Goal: Task Accomplishment & Management: Use online tool/utility

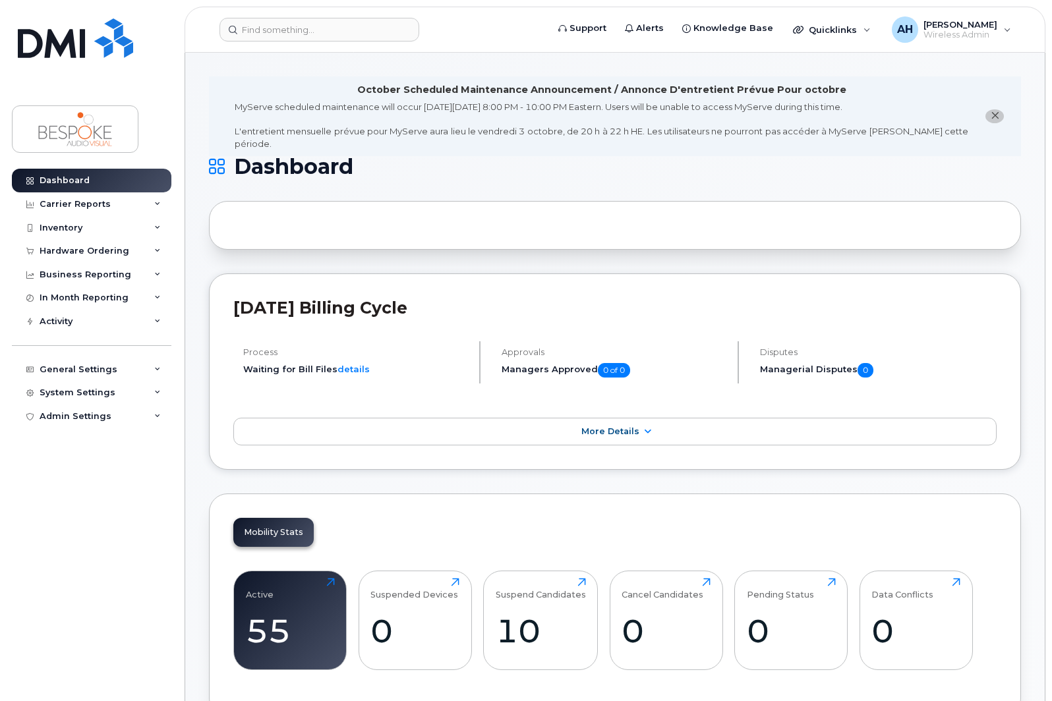
click at [992, 111] on icon "close notification" at bounding box center [994, 115] width 9 height 9
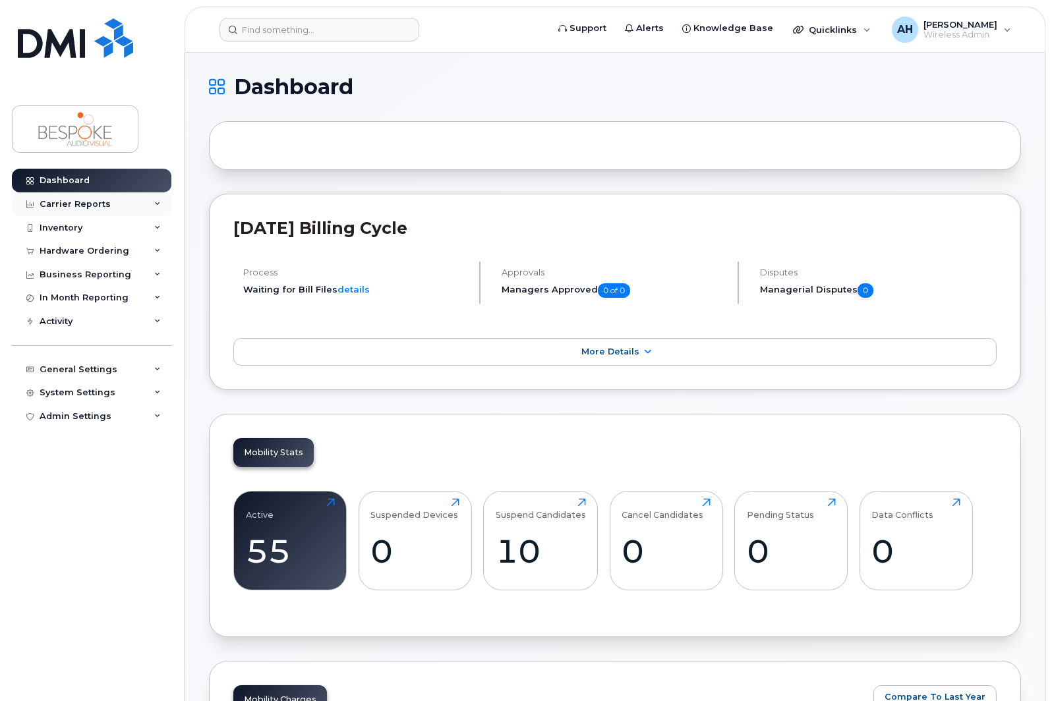
click at [80, 205] on div "Carrier Reports" at bounding box center [75, 204] width 71 height 11
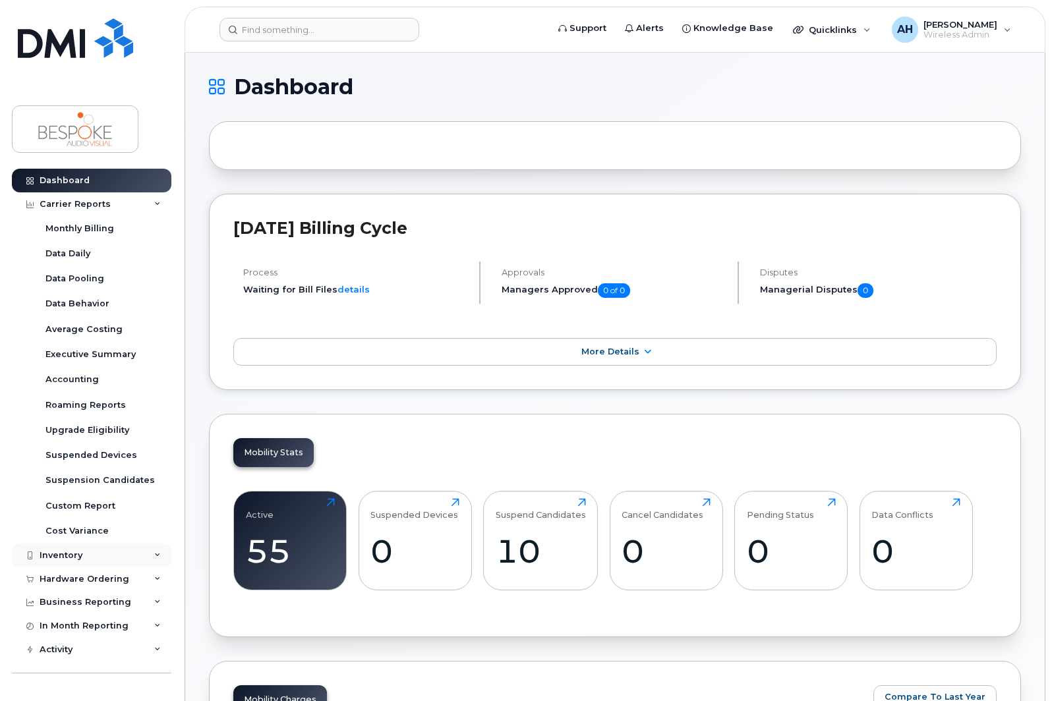
click at [57, 553] on div "Inventory" at bounding box center [61, 555] width 43 height 11
click at [74, 576] on div "Mobility Devices" at bounding box center [82, 580] width 74 height 12
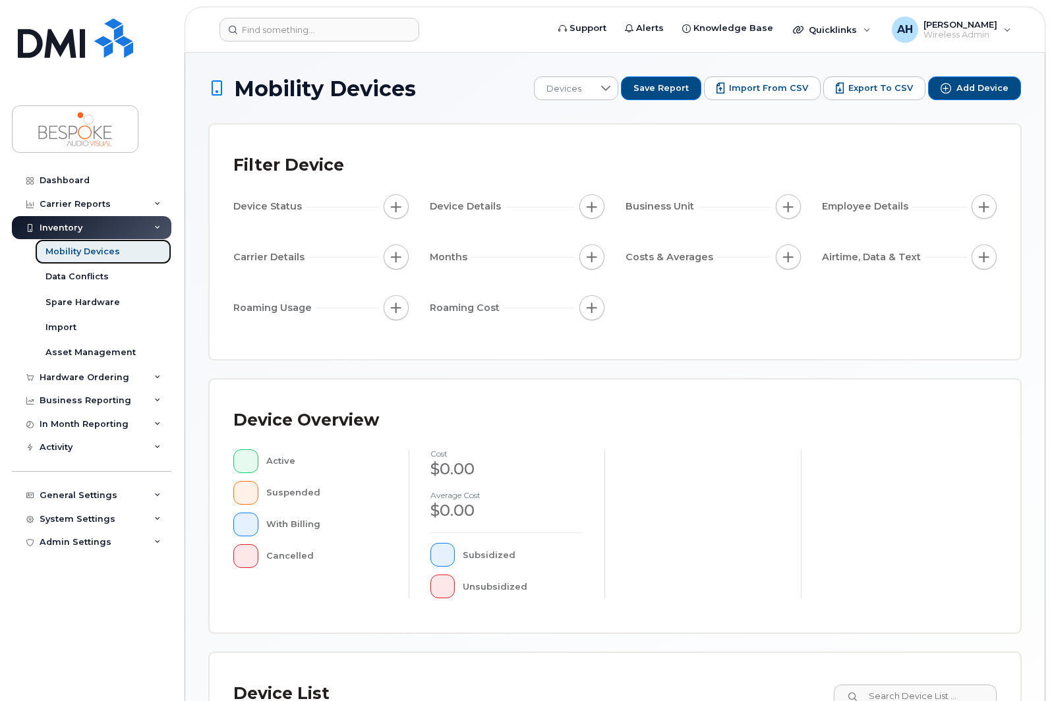
scroll to position [259, 0]
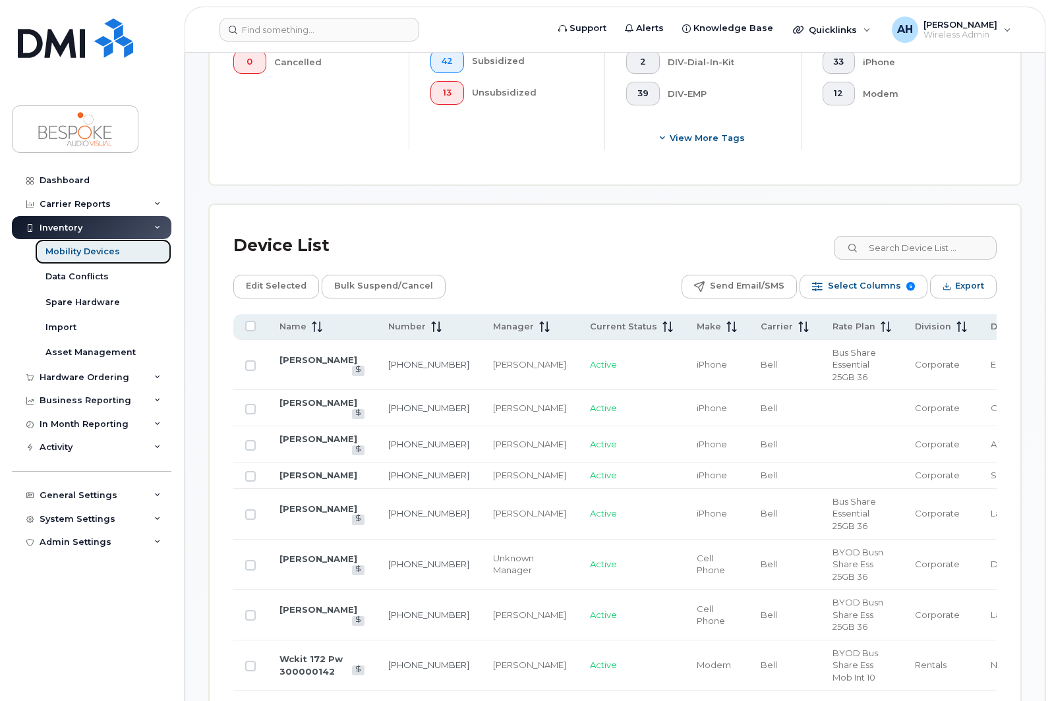
scroll to position [527, 0]
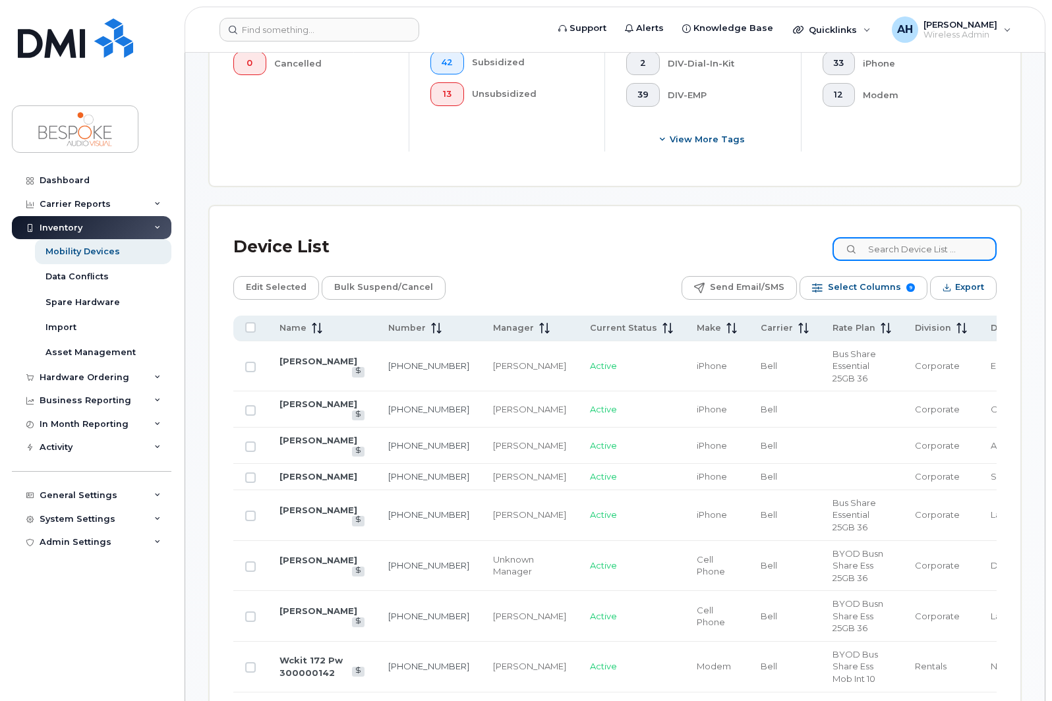
click at [949, 252] on input at bounding box center [914, 249] width 164 height 24
type input "alex"
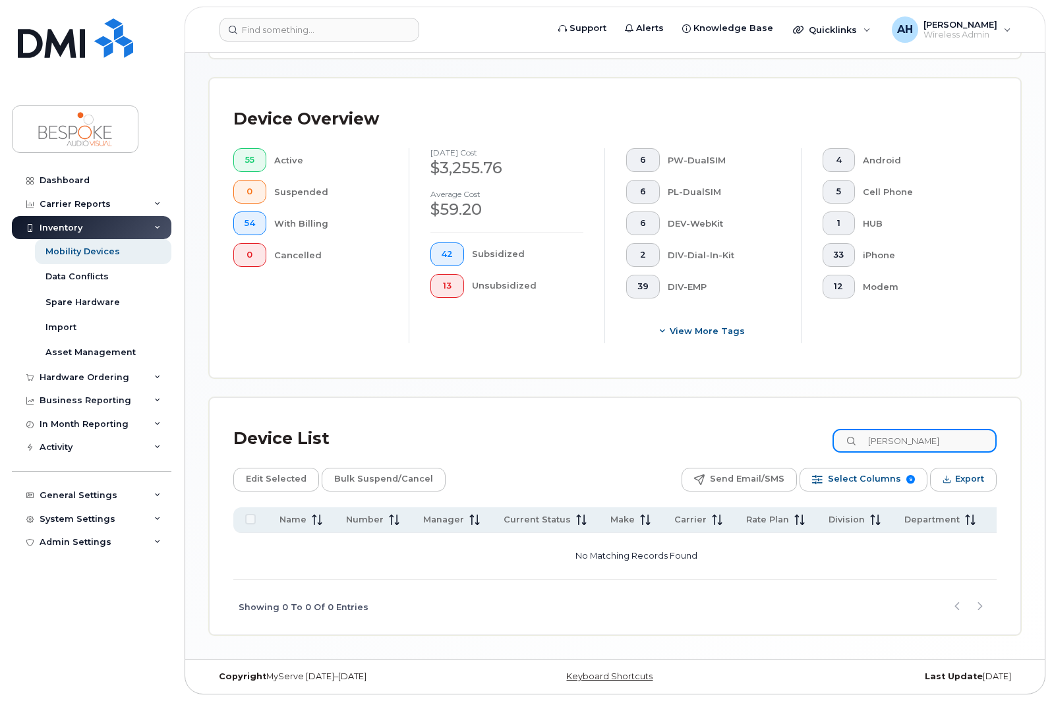
scroll to position [339, 0]
click at [249, 251] on span "0" at bounding box center [249, 255] width 11 height 11
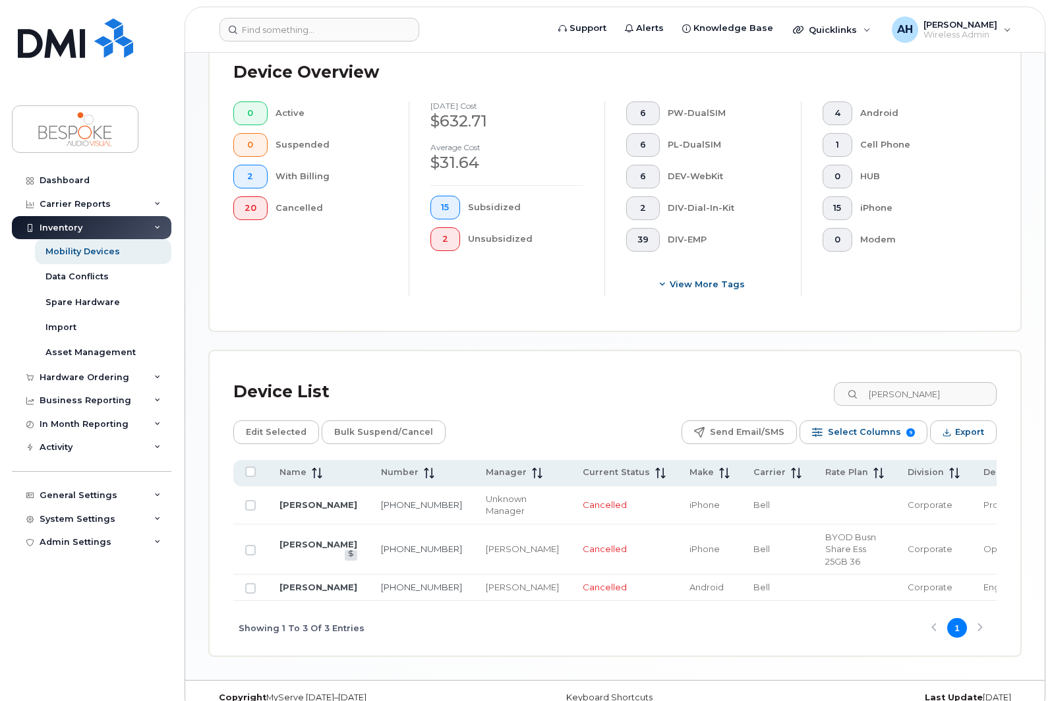
scroll to position [394, 0]
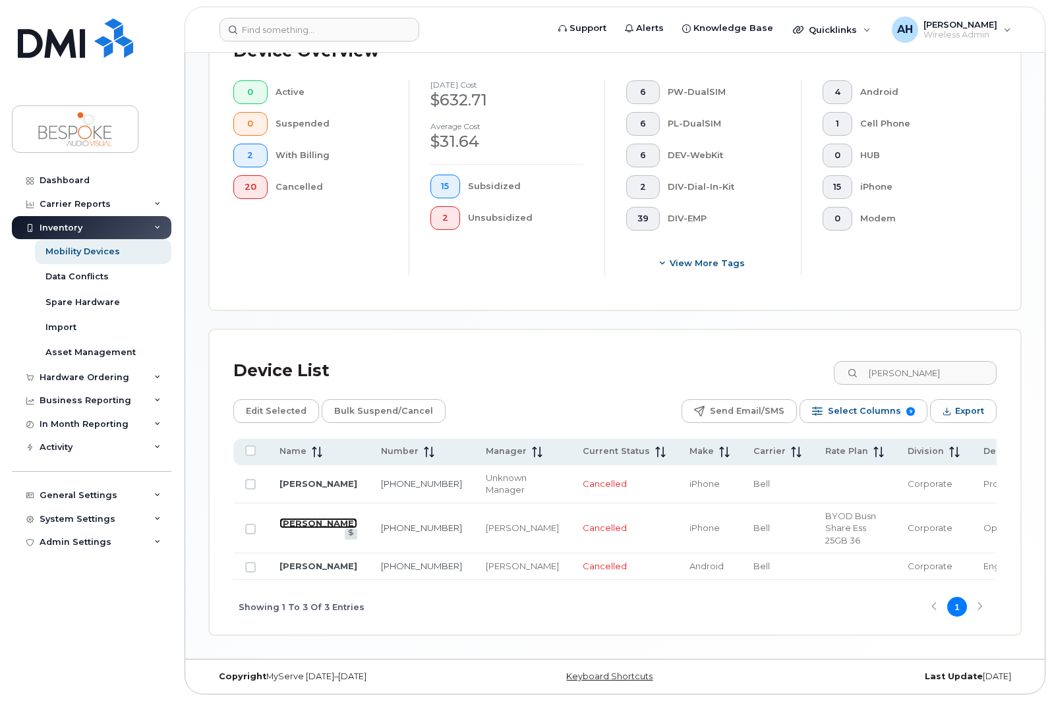
click at [285, 520] on link "[PERSON_NAME]" at bounding box center [318, 523] width 78 height 11
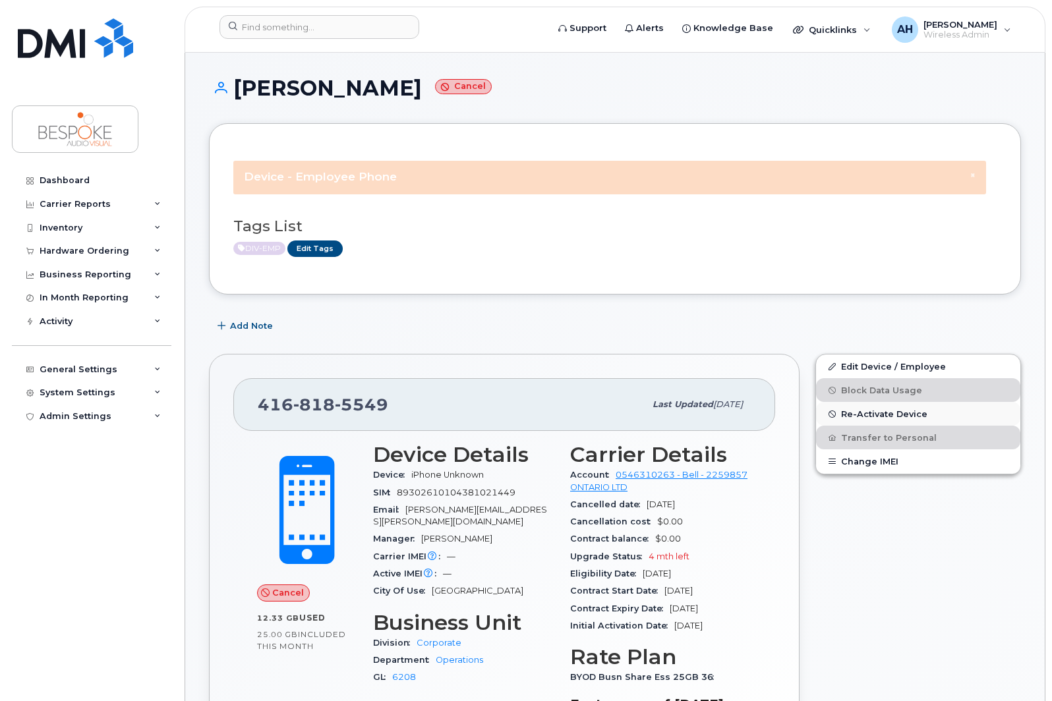
click at [912, 414] on span "Re-Activate Device" at bounding box center [884, 414] width 86 height 10
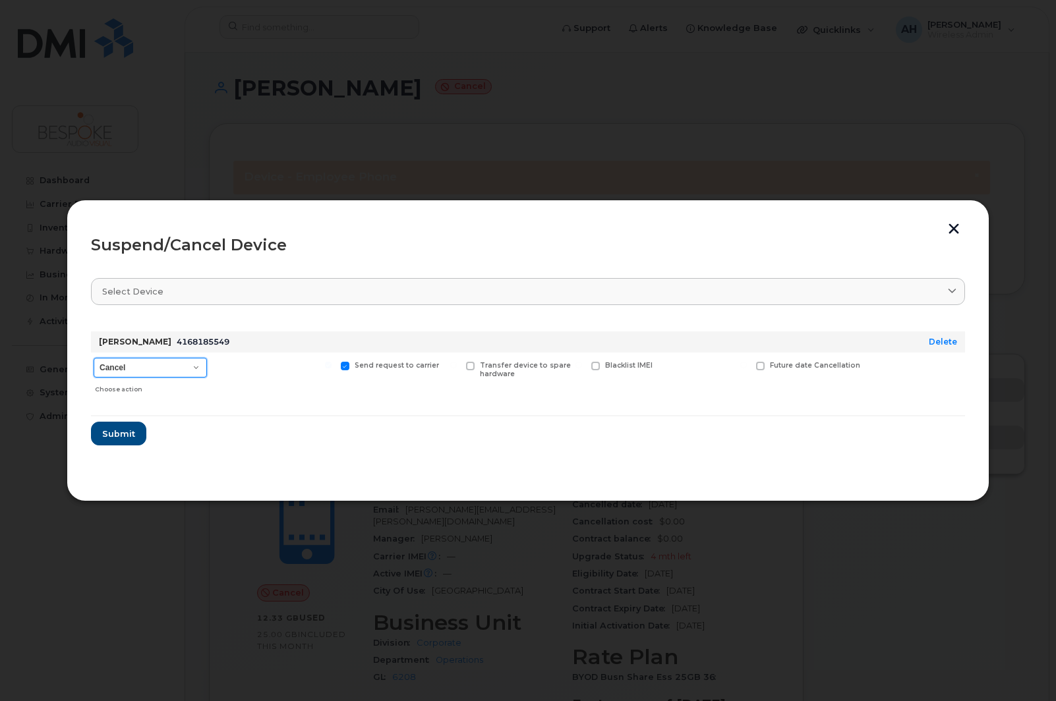
click at [107, 366] on select "Cancel Suspend - Extend Suspension Suspend - Reduced Rate Suspend - Full Rate S…" at bounding box center [150, 368] width 113 height 20
select select "[object Object]"
click at [94, 358] on select "Cancel Suspend - Extend Suspension Suspend - Reduced Rate Suspend - Full Rate S…" at bounding box center [150, 368] width 113 height 20
click at [113, 436] on span "Submit" at bounding box center [117, 434] width 33 height 13
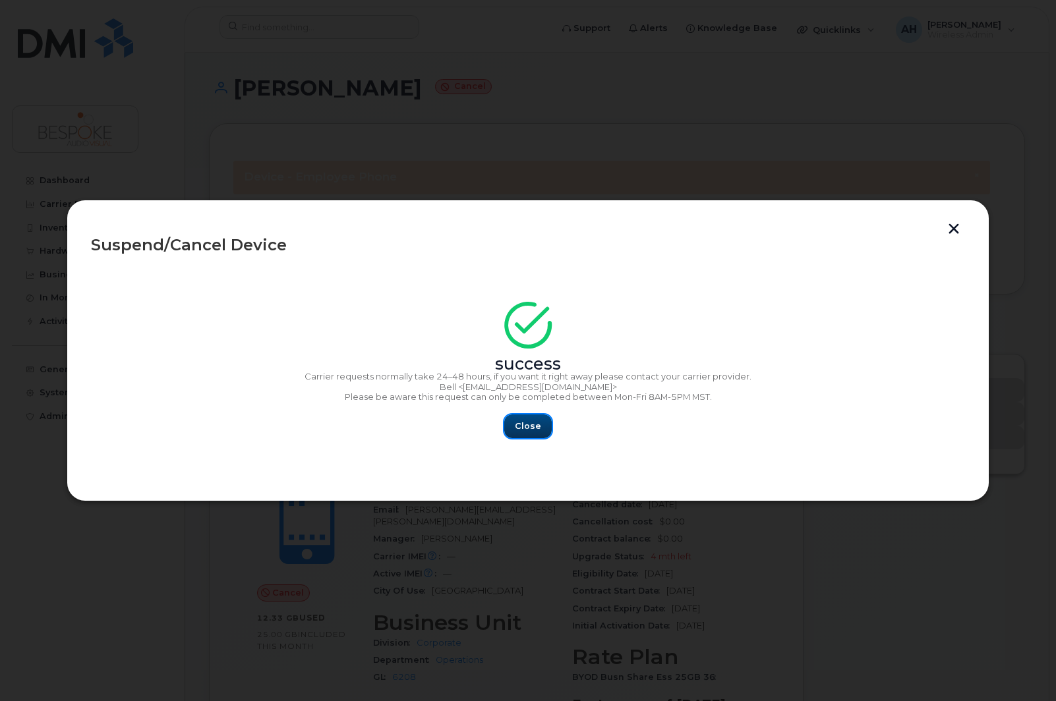
click at [536, 428] on span "Close" at bounding box center [528, 426] width 26 height 13
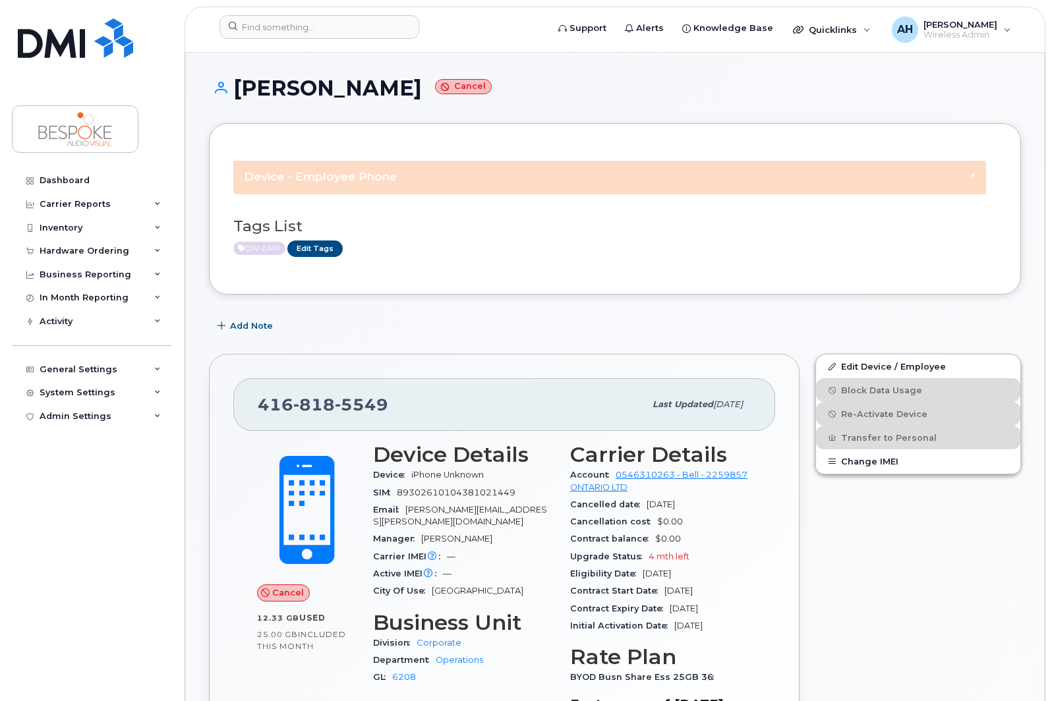
scroll to position [395, 0]
